Goal: Information Seeking & Learning: Compare options

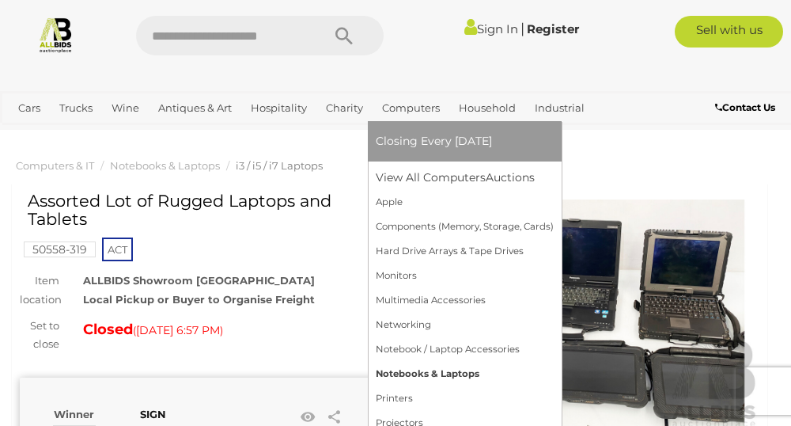
click at [447, 374] on link "Notebooks & Laptops" at bounding box center [465, 374] width 178 height 25
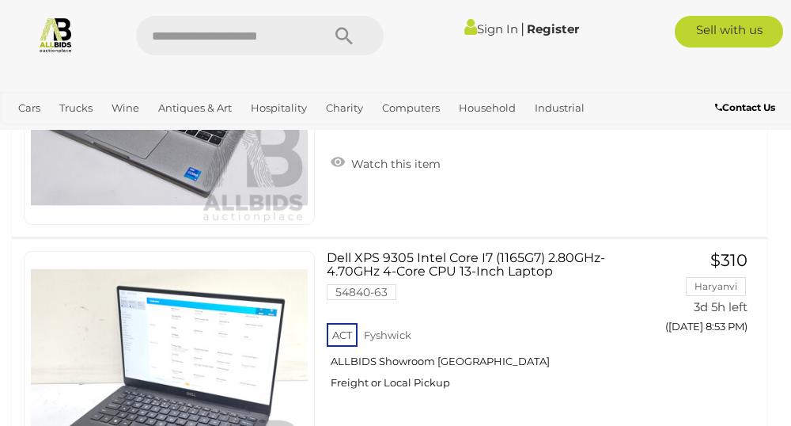
scroll to position [4051, 0]
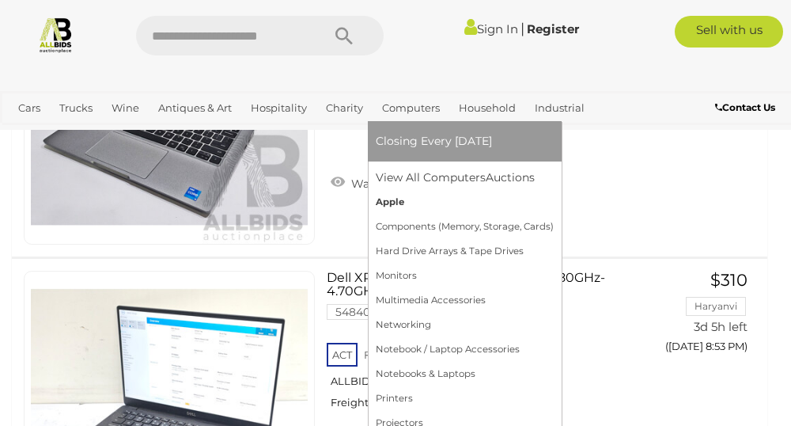
click at [394, 199] on link "Apple" at bounding box center [465, 202] width 178 height 25
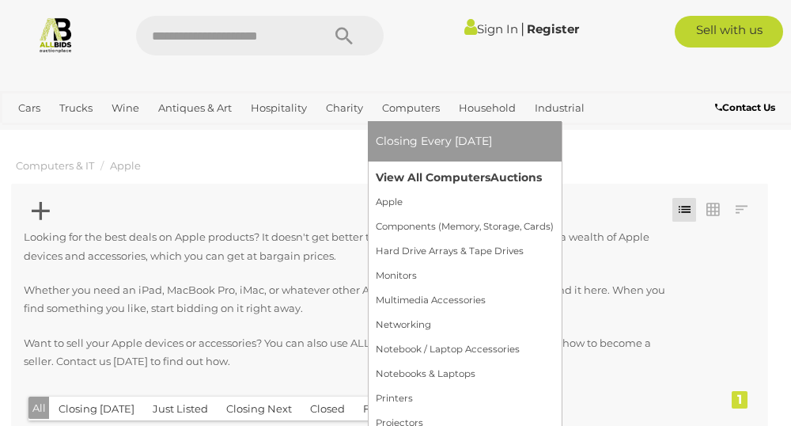
click at [415, 177] on link "View All Computers Auctions" at bounding box center [465, 177] width 178 height 25
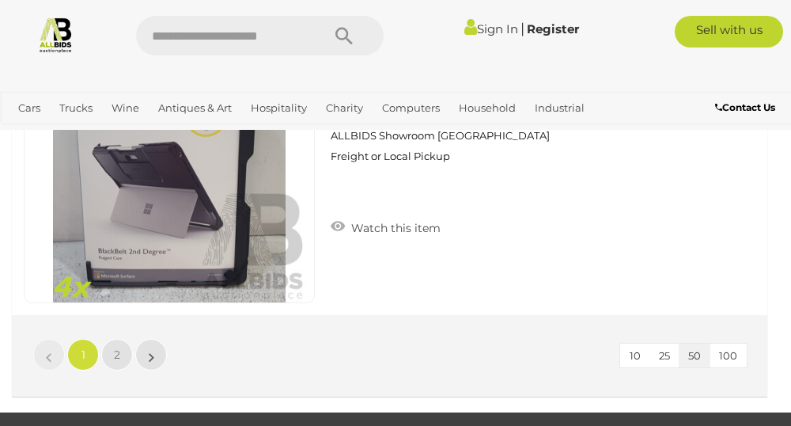
scroll to position [15345, 0]
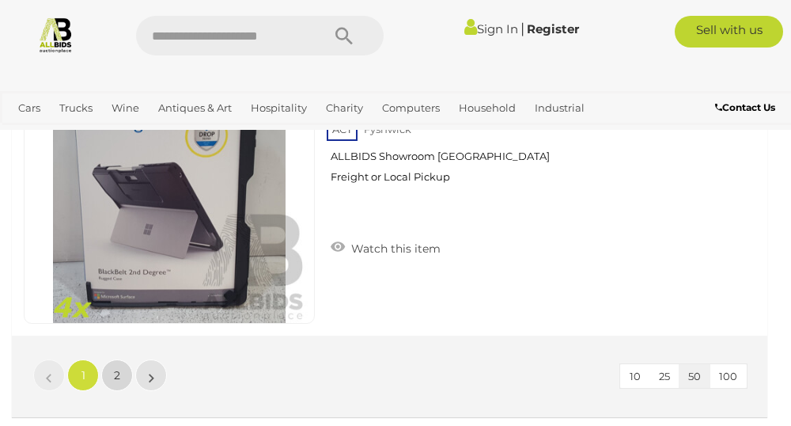
click at [117, 373] on span "2" at bounding box center [117, 375] width 6 height 14
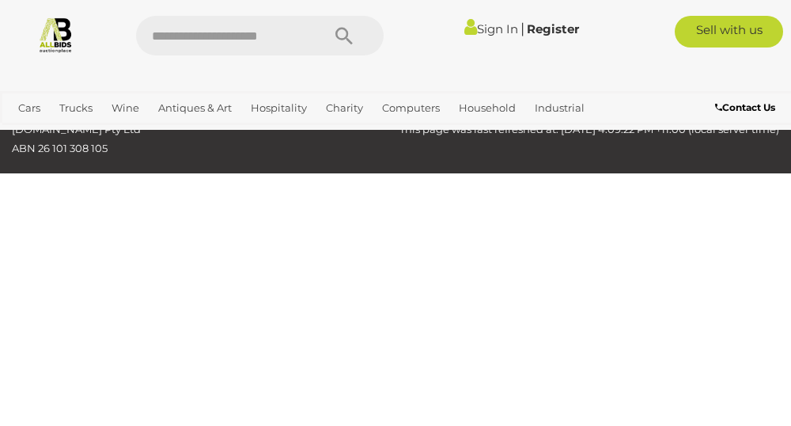
scroll to position [291, 0]
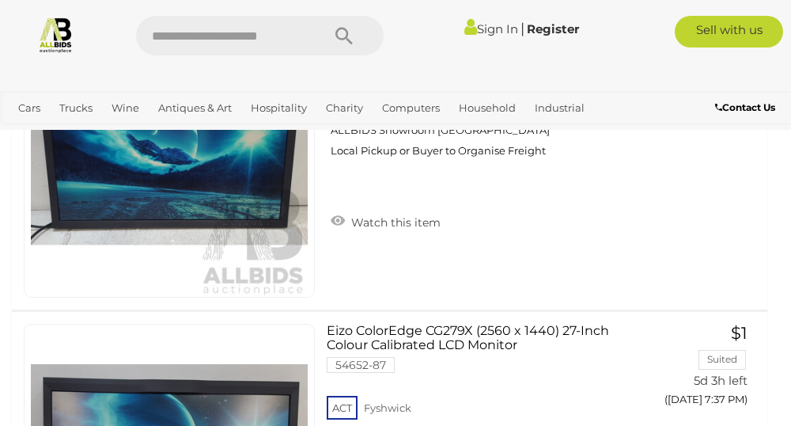
scroll to position [4405, 0]
